Goal: Task Accomplishment & Management: Manage account settings

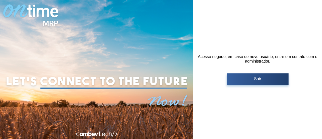
click at [270, 74] on button "Sair" at bounding box center [258, 78] width 62 height 11
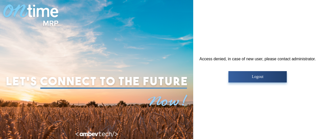
click at [253, 75] on p "Logout" at bounding box center [257, 76] width 55 height 5
